Goal: Information Seeking & Learning: Understand process/instructions

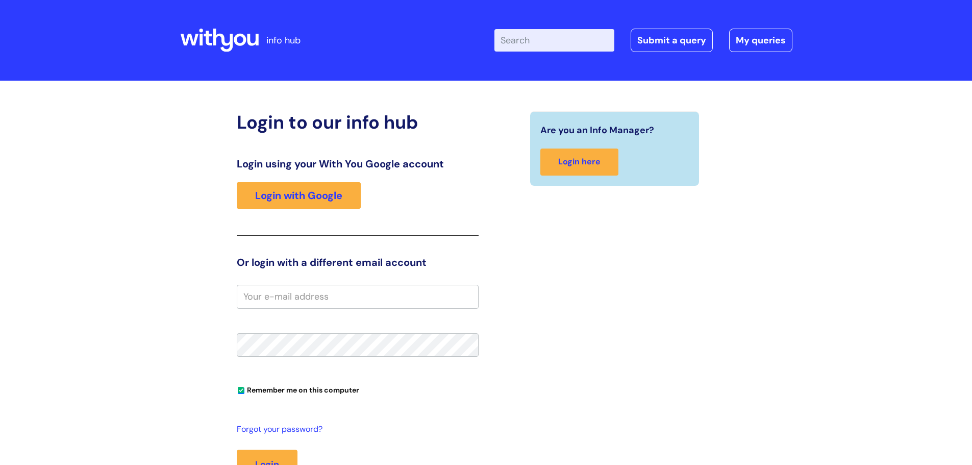
click at [346, 214] on div "Login using your With You Google account Login with Google" at bounding box center [358, 197] width 242 height 78
click at [335, 202] on link "Login with Google" at bounding box center [299, 195] width 124 height 27
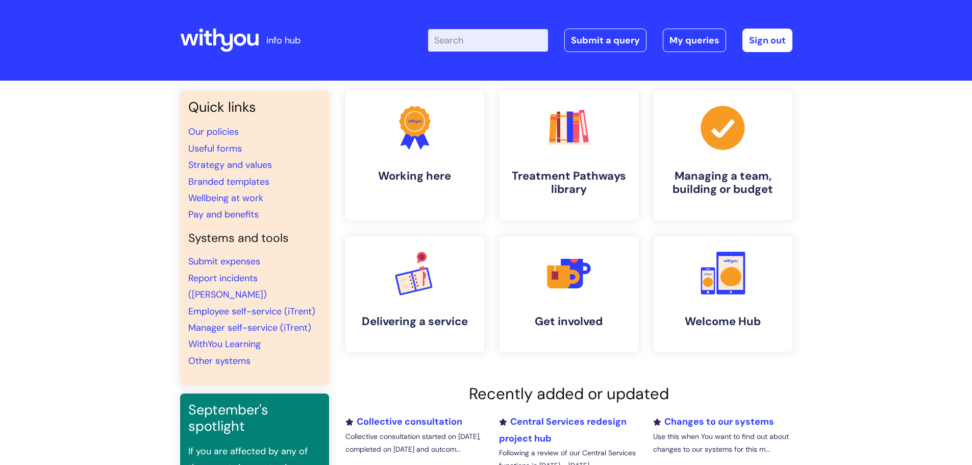
click at [458, 50] on input "Enter your search term here..." at bounding box center [488, 40] width 120 height 22
type input "l"
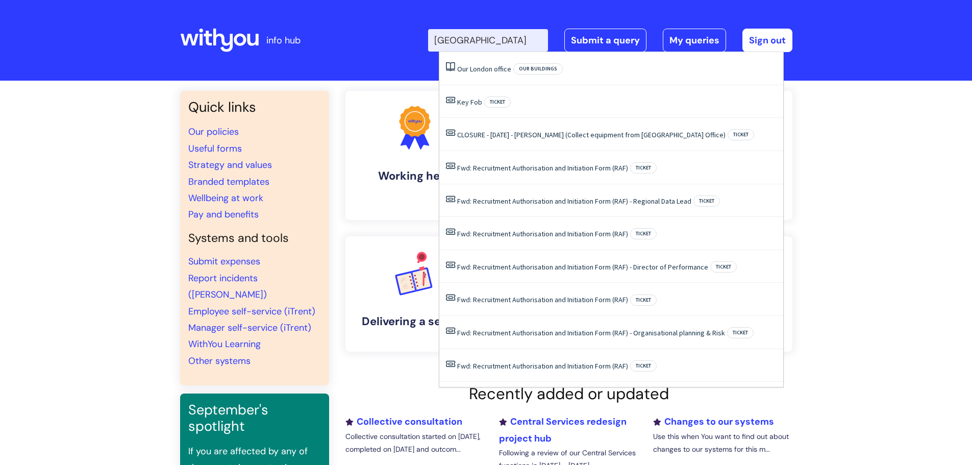
type input "clerkenwell road"
click button "Search" at bounding box center [0, 0] width 0 height 0
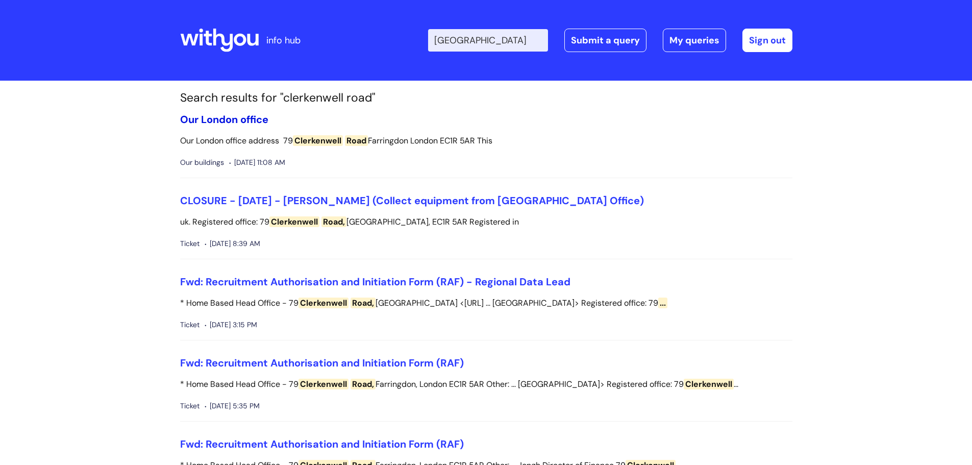
click at [245, 113] on link "Our London office" at bounding box center [224, 119] width 88 height 13
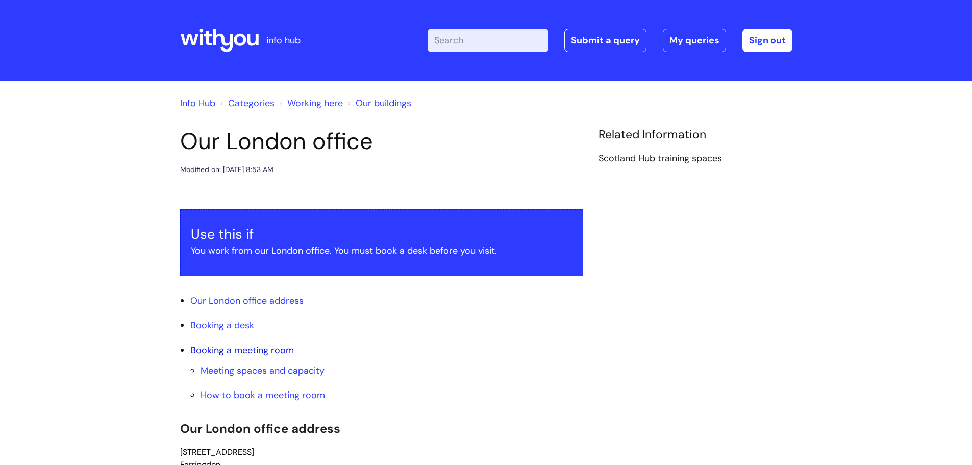
click at [250, 348] on link "Booking a meeting room" at bounding box center [242, 350] width 104 height 12
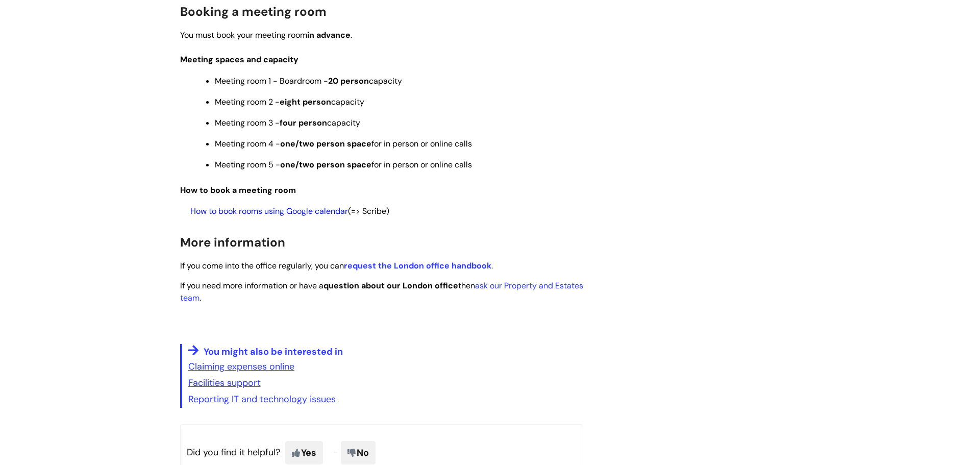
click at [326, 210] on link "How to book rooms using Google calendar" at bounding box center [269, 211] width 158 height 11
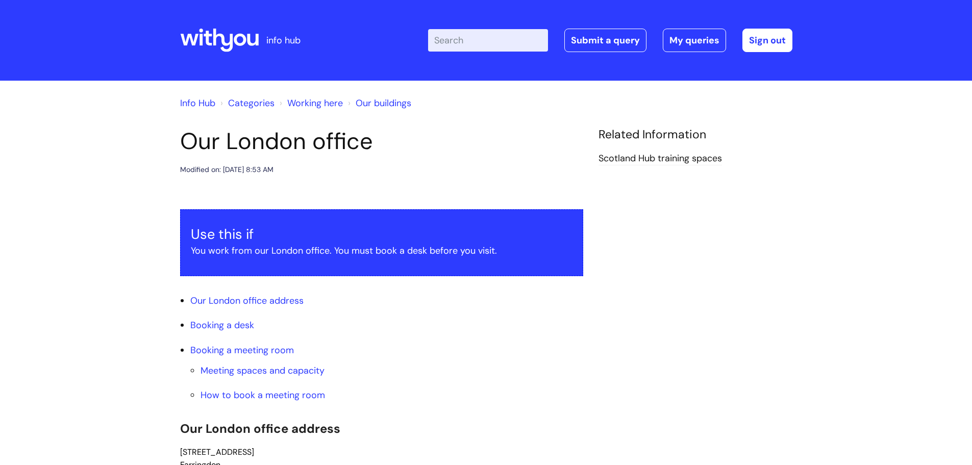
scroll to position [1088, 0]
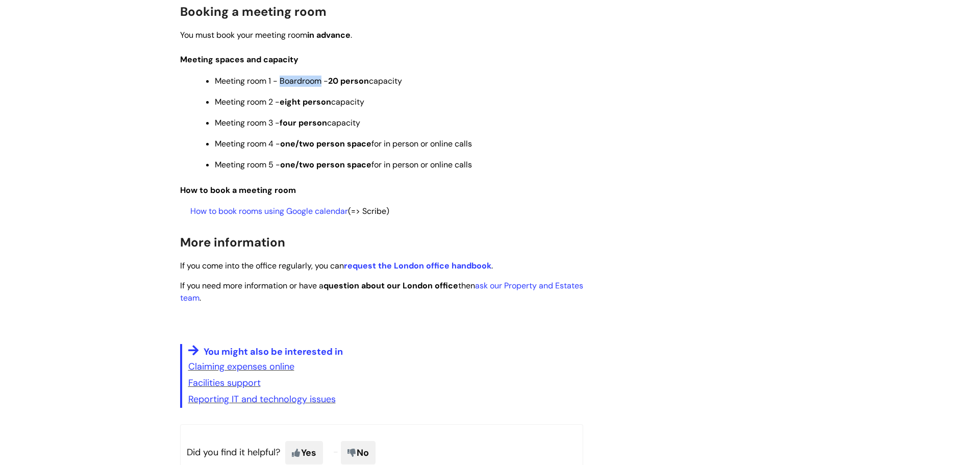
drag, startPoint x: 281, startPoint y: 79, endPoint x: 320, endPoint y: 81, distance: 38.4
click at [320, 81] on span "Meeting room 1 - Boardroom - 20 person capacity" at bounding box center [308, 81] width 187 height 11
copy span "Boardroom"
